Goal: Task Accomplishment & Management: Complete application form

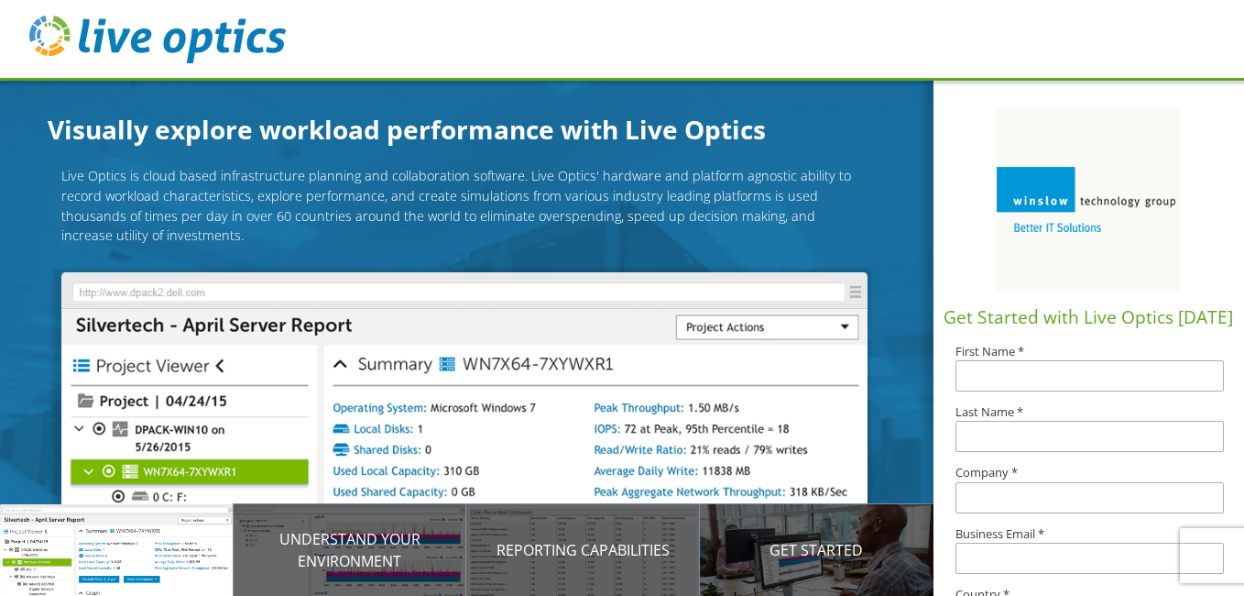
click at [1014, 374] on input "text" at bounding box center [1090, 375] width 269 height 31
type input "Ed"
type input "[PERSON_NAME]"
type input "[EMAIL_ADDRESS][DOMAIN_NAME]"
type input "[GEOGRAPHIC_DATA]"
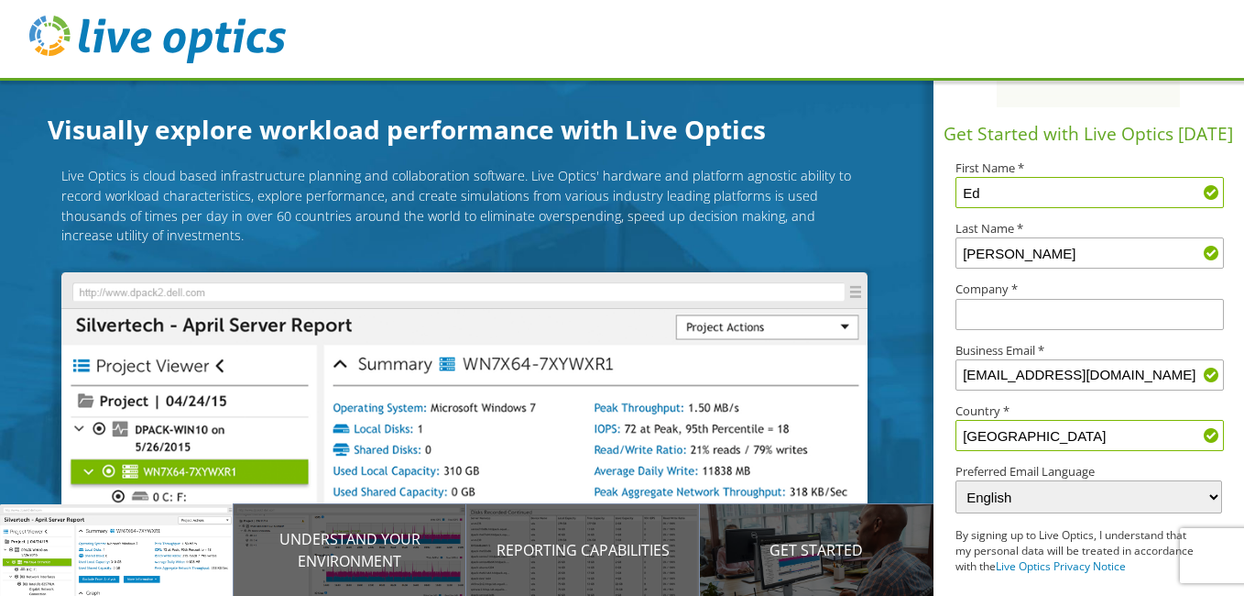
scroll to position [269, 0]
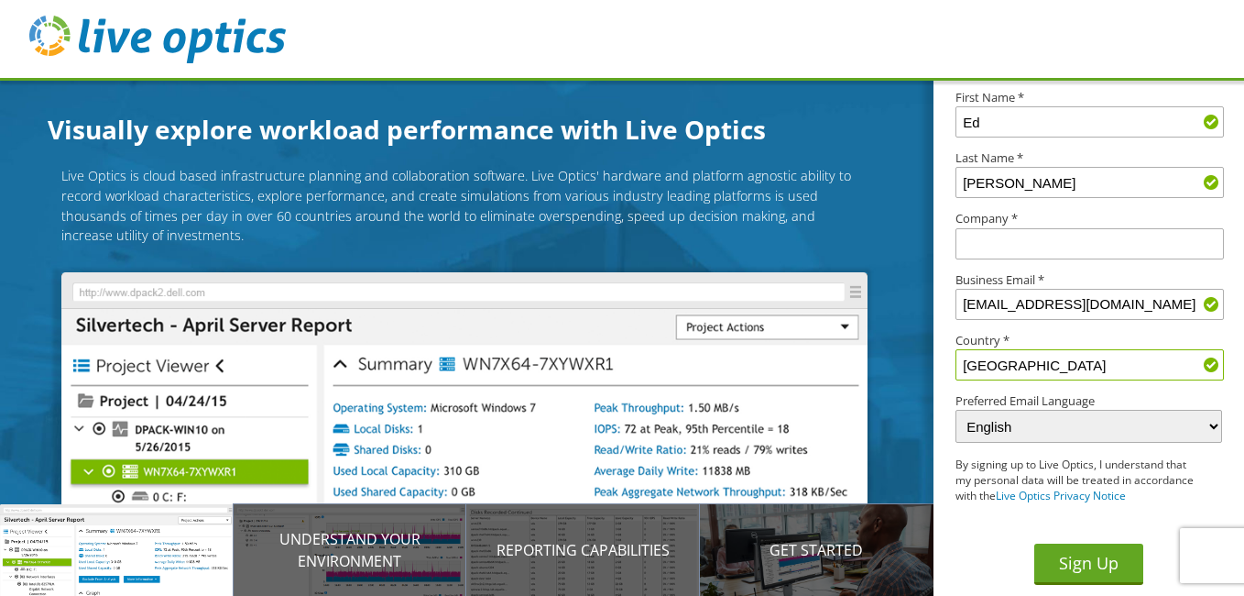
click at [1012, 228] on input "text" at bounding box center [1090, 243] width 269 height 31
type input "Qosina"
click at [1091, 560] on button "Sign Up" at bounding box center [1089, 563] width 109 height 41
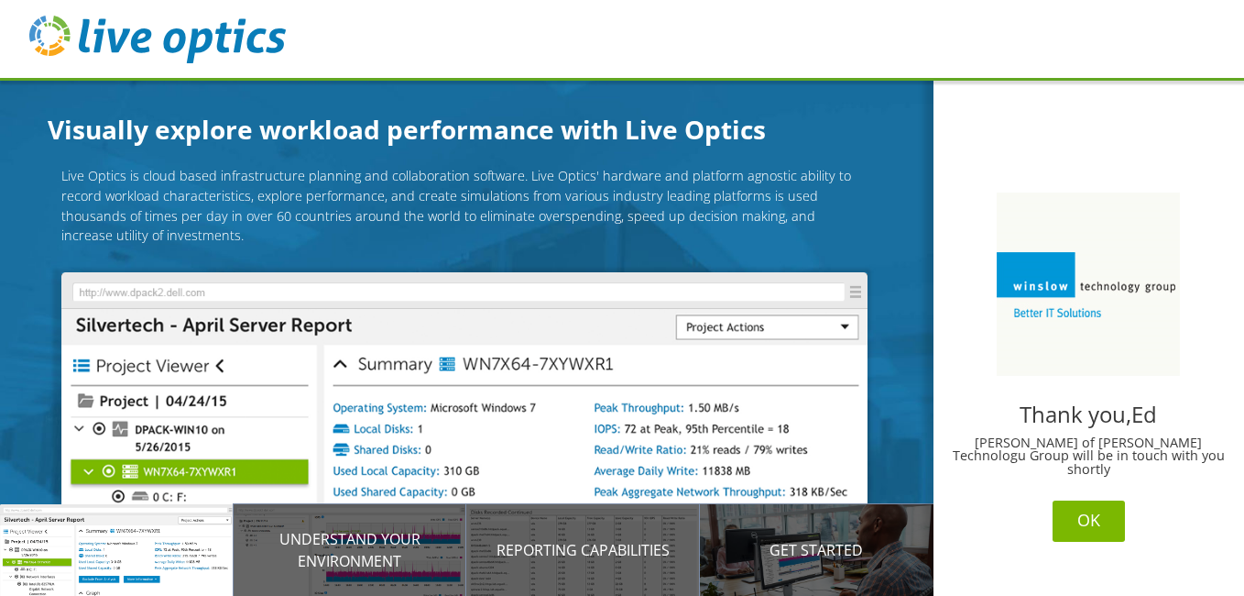
click at [1083, 510] on button "OK" at bounding box center [1089, 520] width 72 height 41
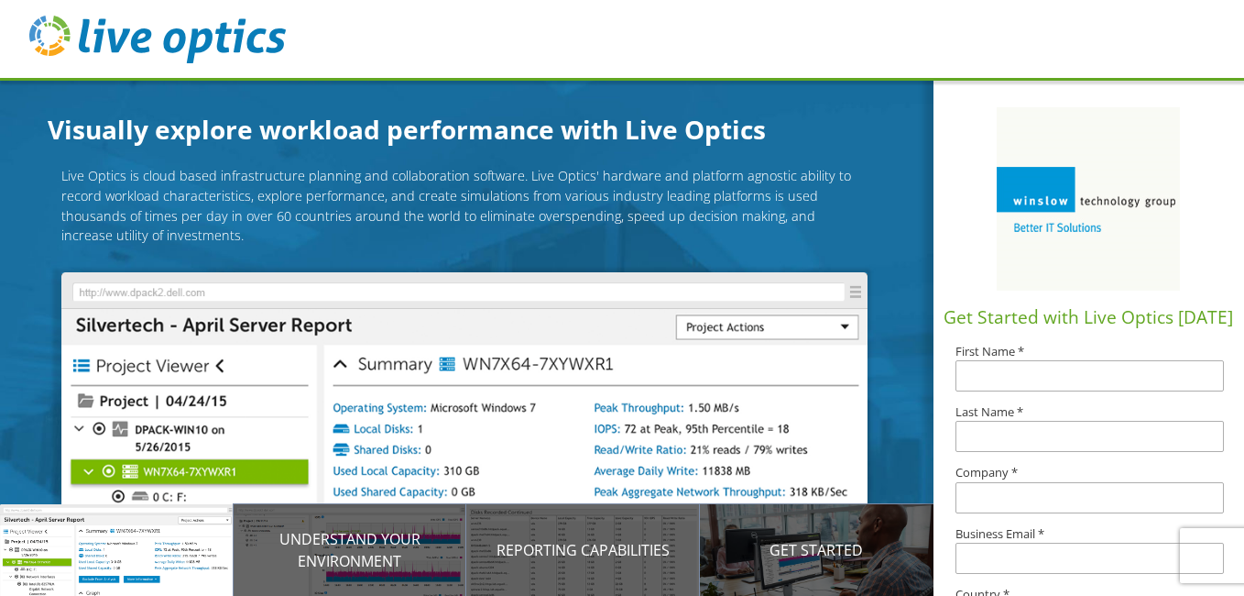
click at [1064, 378] on input "text" at bounding box center [1090, 375] width 269 height 31
click at [1019, 377] on input "text" at bounding box center [1090, 375] width 269 height 31
type input "Ed"
type input "[PERSON_NAME]"
type input "Qosina"
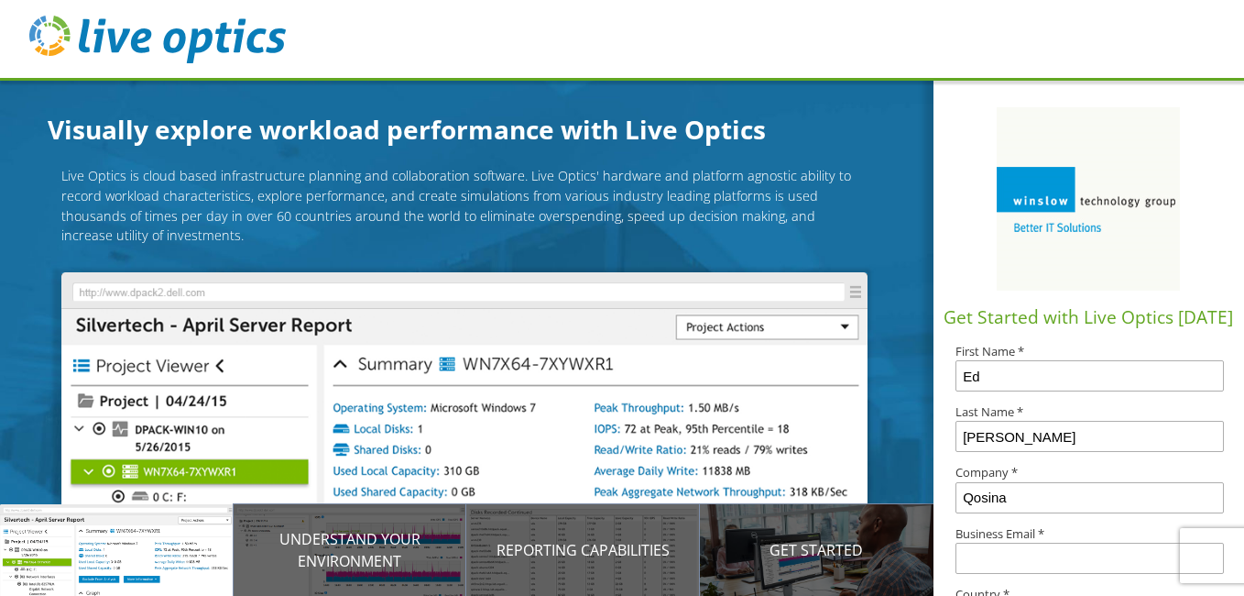
type input "[EMAIL_ADDRESS][DOMAIN_NAME]"
type input "[GEOGRAPHIC_DATA]"
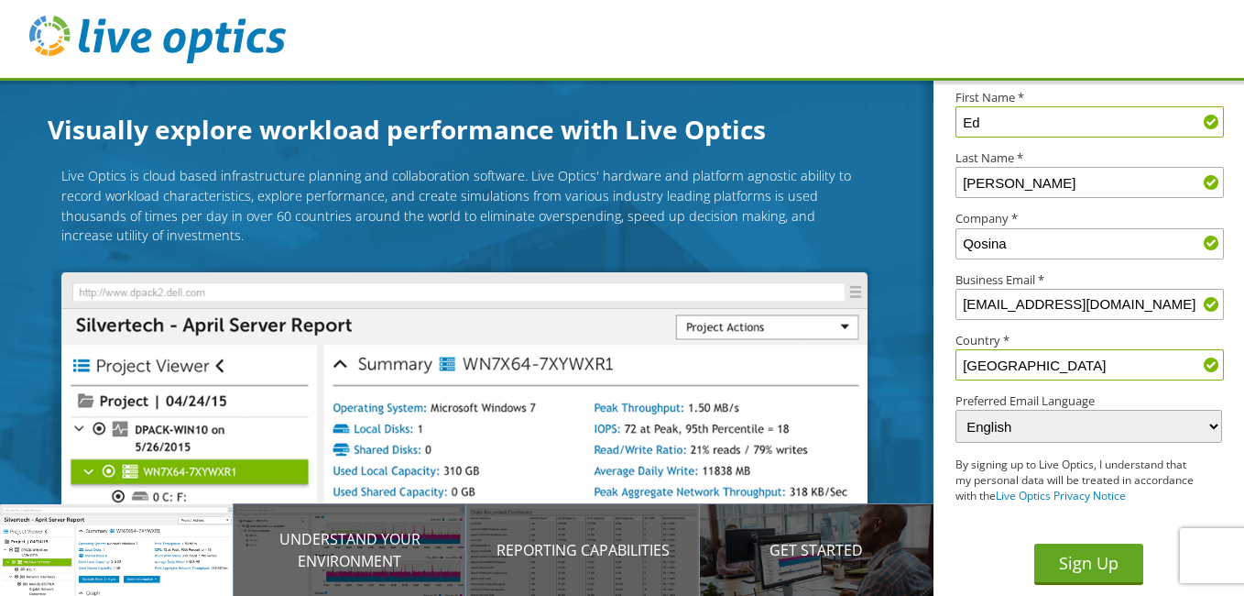
scroll to position [139, 0]
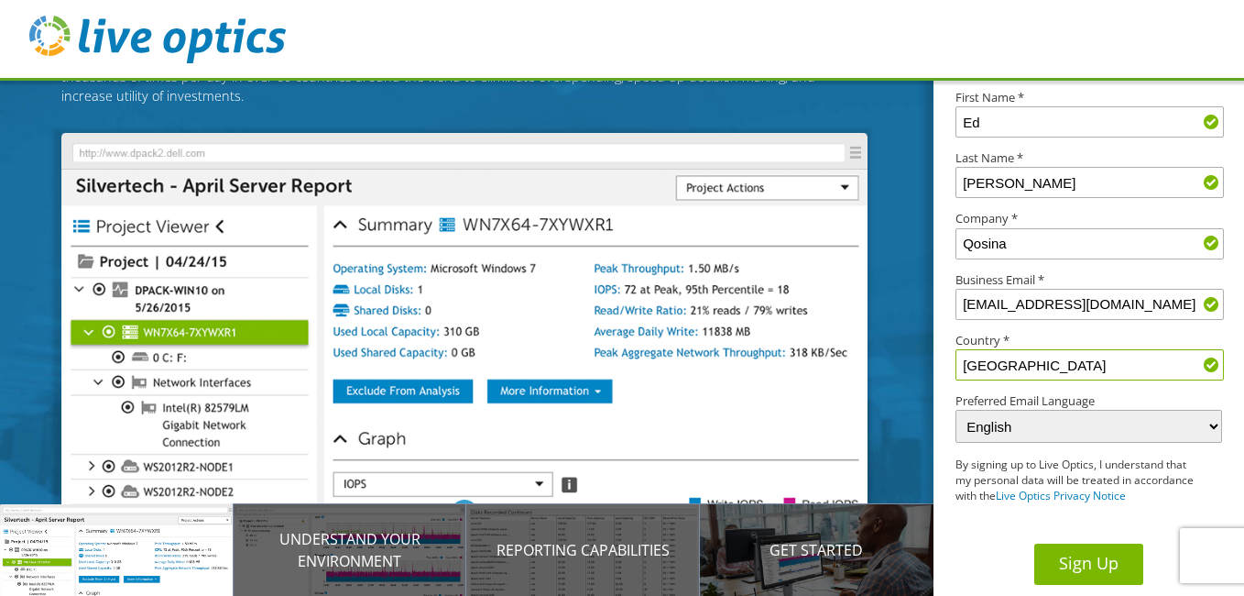
click at [1093, 572] on button "Sign Up" at bounding box center [1089, 563] width 109 height 41
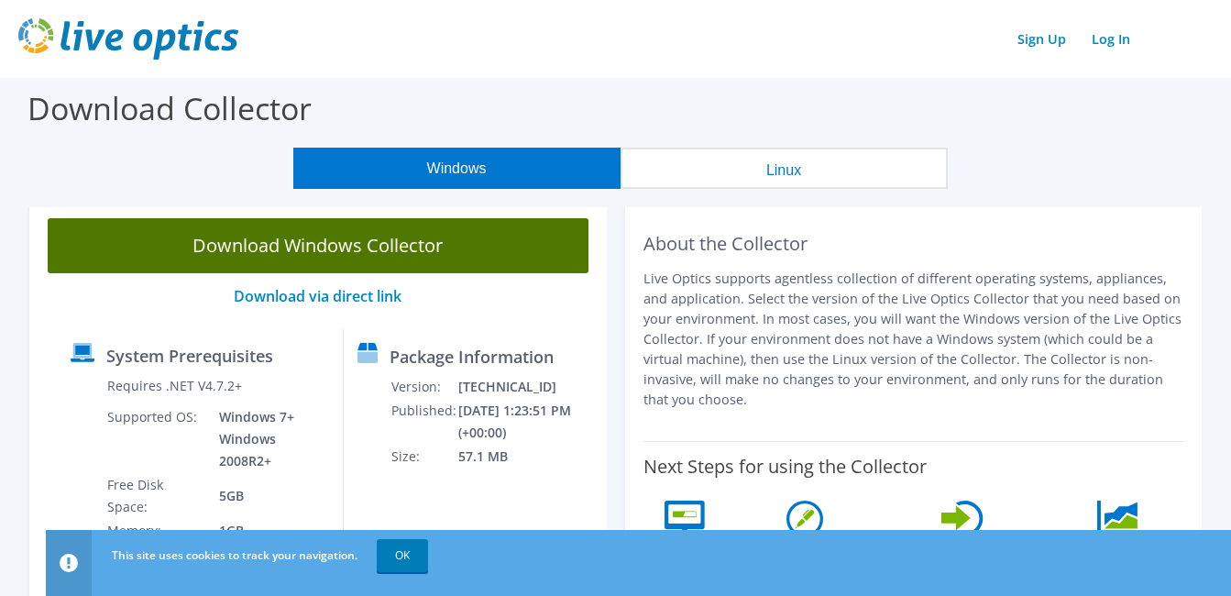
scroll to position [92, 0]
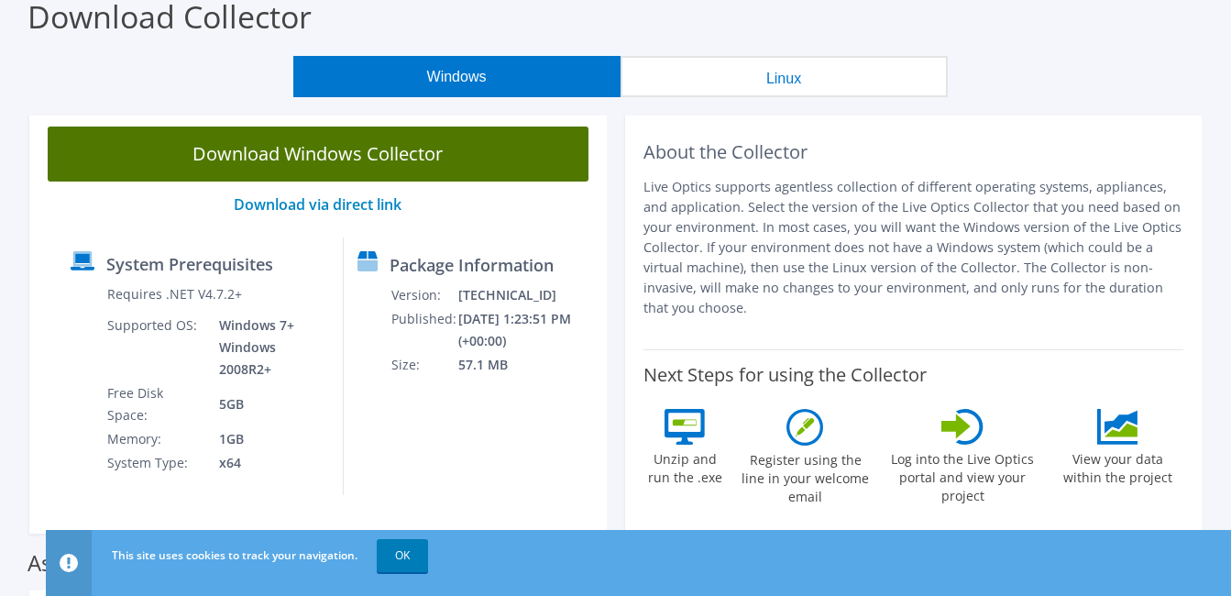
click at [321, 162] on link "Download Windows Collector" at bounding box center [318, 153] width 541 height 55
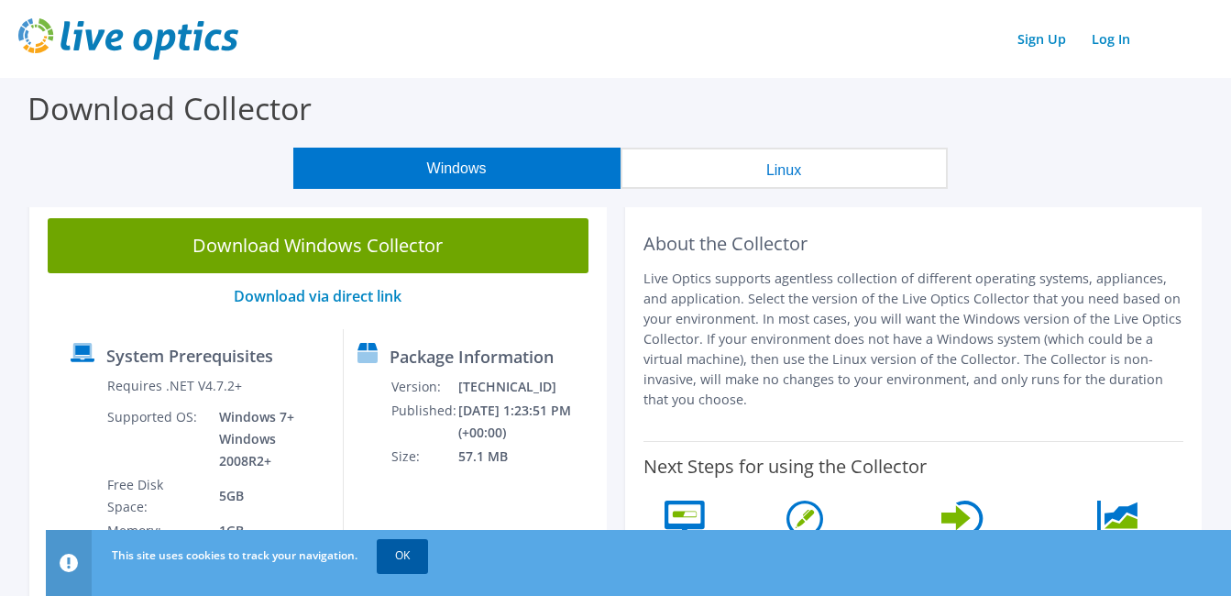
click at [402, 559] on link "OK" at bounding box center [402, 555] width 51 height 33
